Goal: Navigation & Orientation: Find specific page/section

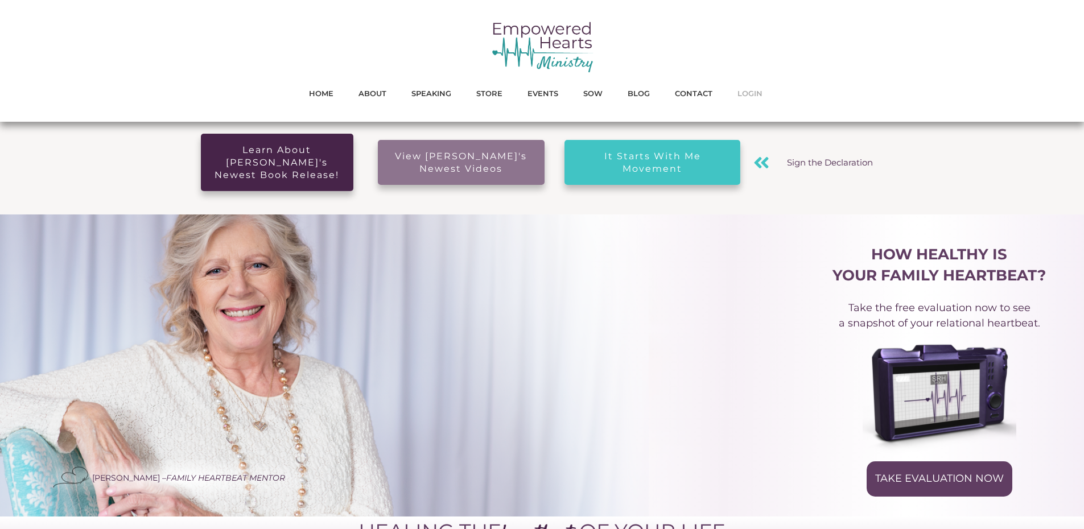
click at [750, 92] on span "LOGIN" at bounding box center [750, 93] width 25 height 15
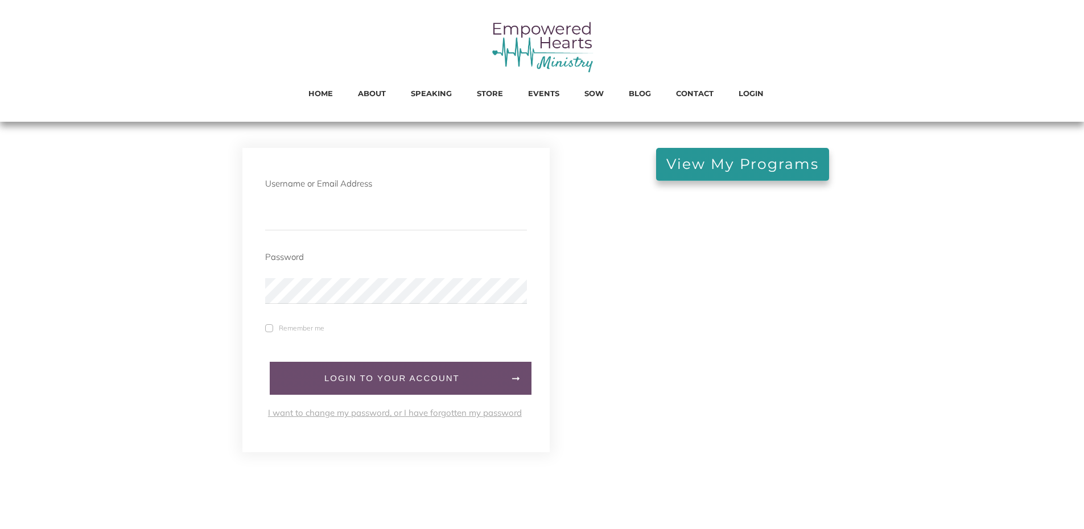
type input "michellegephart@comcast.net"
click at [313, 367] on link "LogIn to your account" at bounding box center [401, 378] width 262 height 33
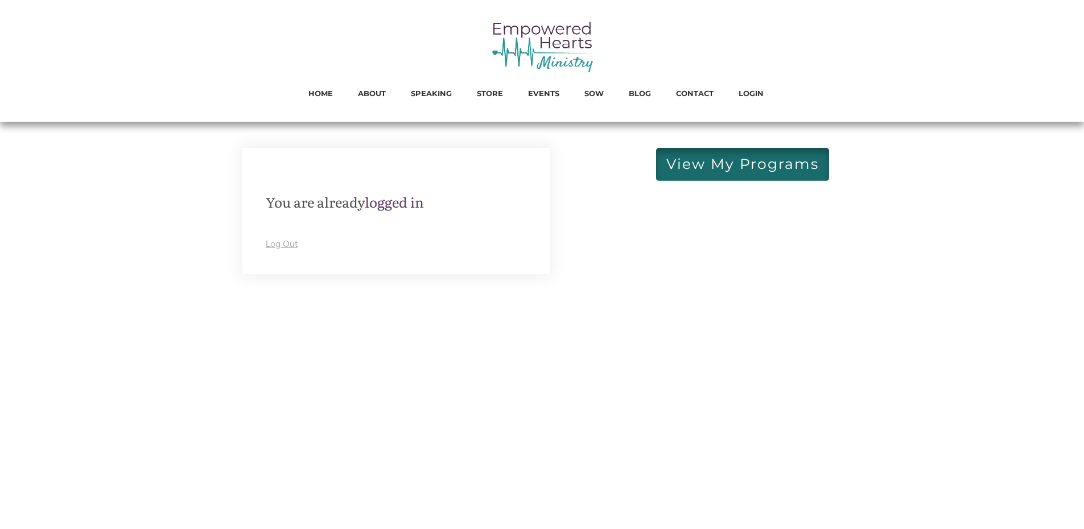
click at [698, 163] on span "View My Programs" at bounding box center [743, 164] width 153 height 13
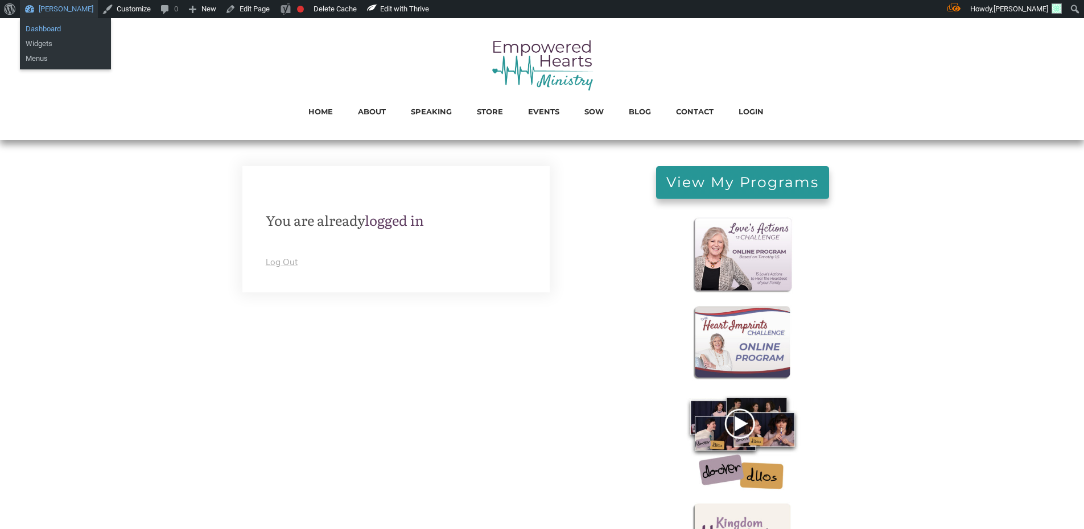
click at [48, 31] on link "Dashboard" at bounding box center [65, 29] width 91 height 15
